Goal: Task Accomplishment & Management: Use online tool/utility

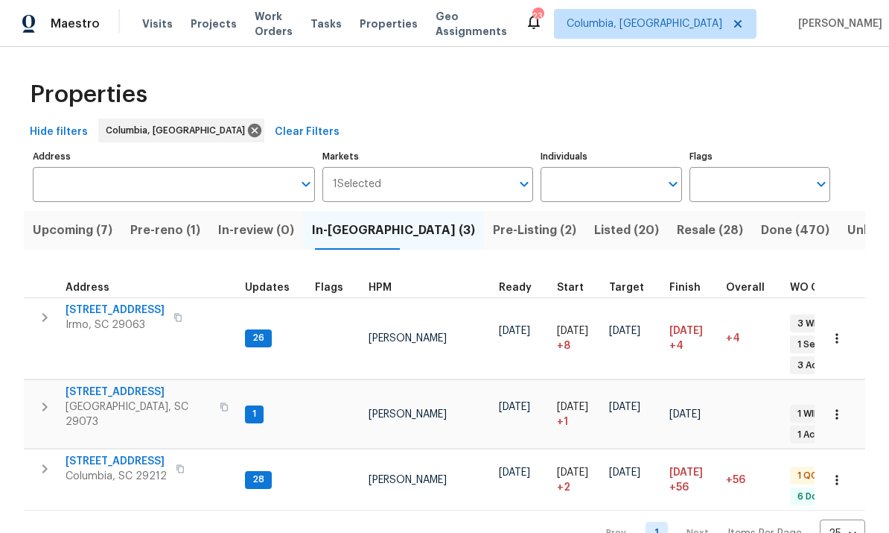
click at [102, 320] on span "Irmo, SC 29063" at bounding box center [115, 324] width 99 height 15
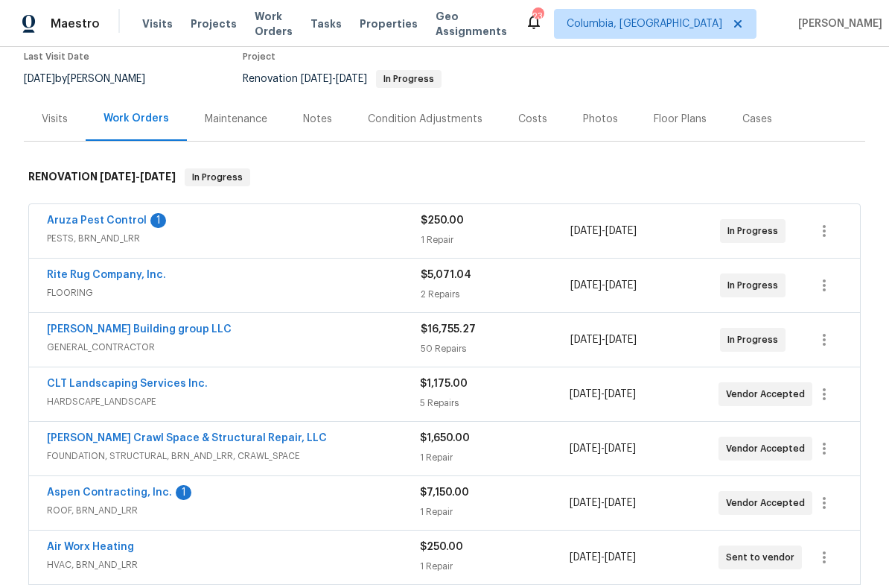
scroll to position [130, 0]
click at [110, 277] on link "Rite Rug Company, Inc." at bounding box center [106, 274] width 119 height 10
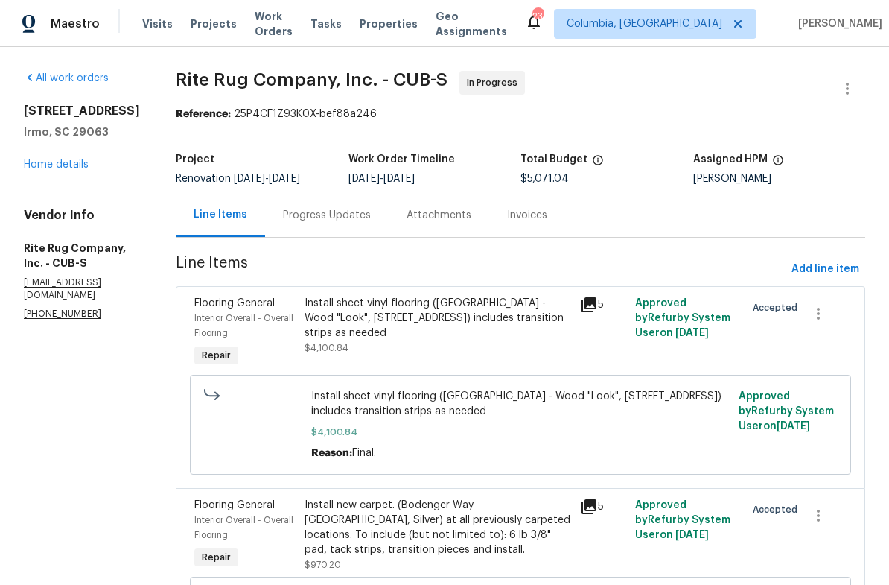
click at [329, 217] on div "Progress Updates" at bounding box center [327, 215] width 88 height 15
